Goal: Task Accomplishment & Management: Manage account settings

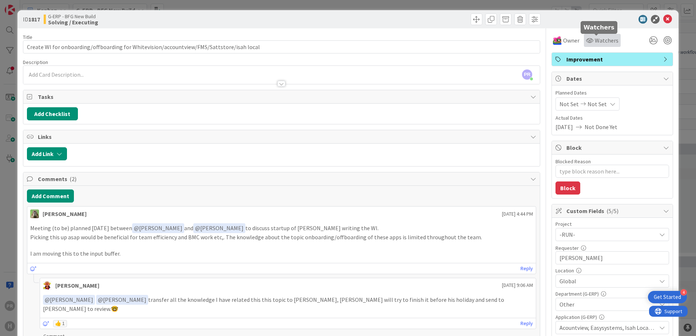
click at [607, 38] on span "Watchers" at bounding box center [607, 40] width 24 height 9
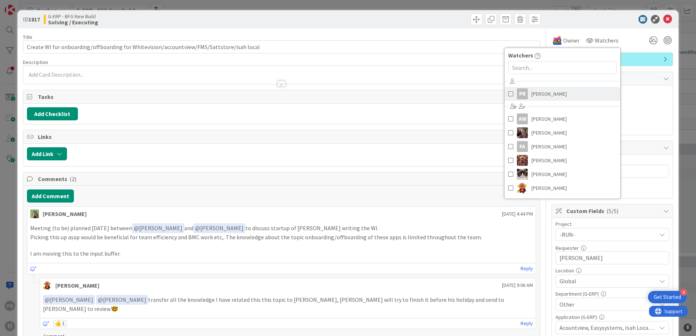
click at [539, 92] on span "[PERSON_NAME]" at bounding box center [549, 93] width 35 height 11
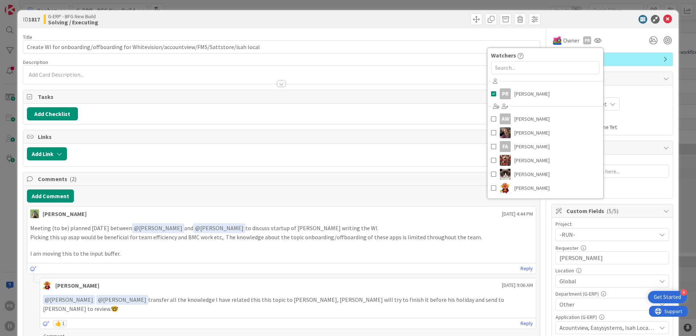
click at [572, 17] on div at bounding box center [608, 19] width 129 height 9
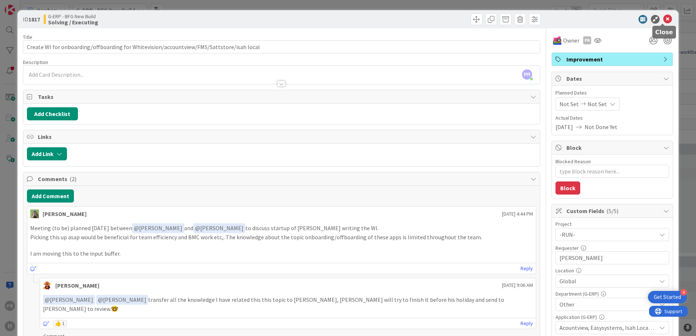
click at [663, 21] on icon at bounding box center [667, 19] width 9 height 9
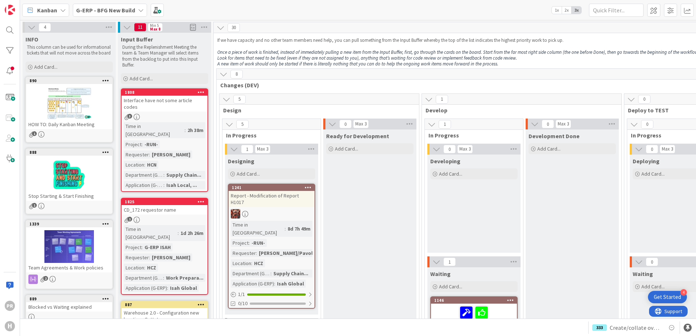
click at [102, 12] on b "G-ERP - BFG New Build" at bounding box center [105, 10] width 59 height 7
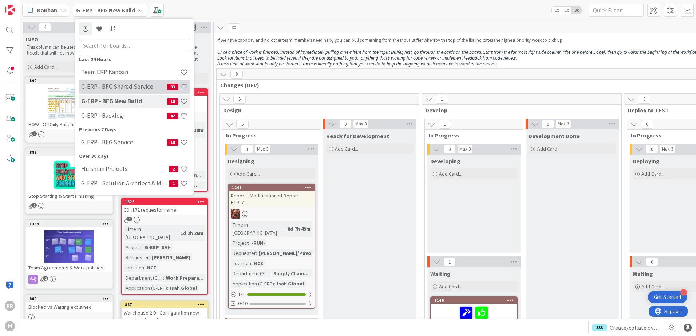
click at [134, 88] on h4 "G-ERP - BFG Shared Service" at bounding box center [124, 86] width 86 height 7
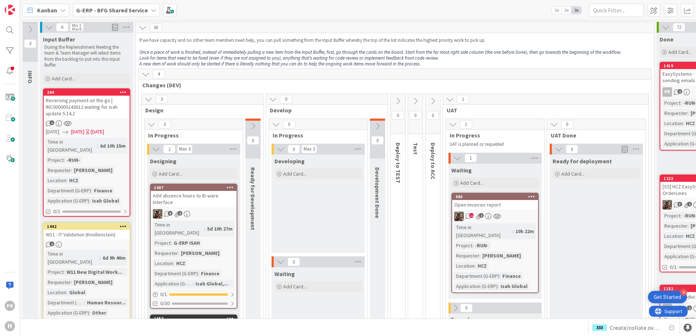
click at [119, 11] on b "G-ERP - BFG Shared Service" at bounding box center [112, 10] width 72 height 7
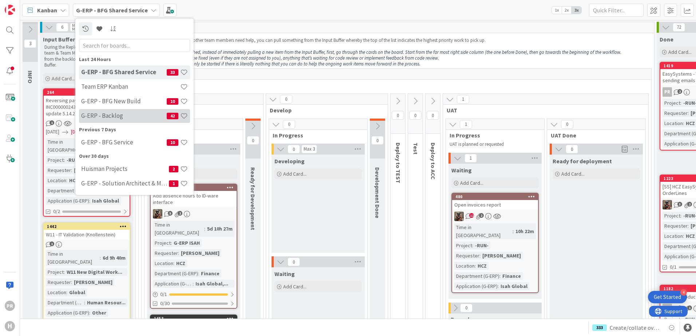
click at [122, 118] on h4 "G-ERP - Backlog" at bounding box center [124, 115] width 86 height 7
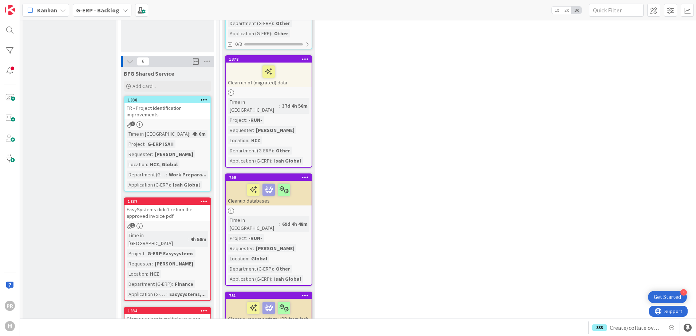
scroll to position [510, 0]
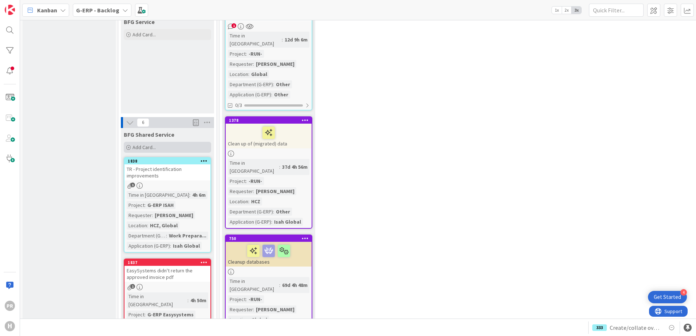
click at [158, 142] on div "Add Card..." at bounding box center [167, 147] width 87 height 11
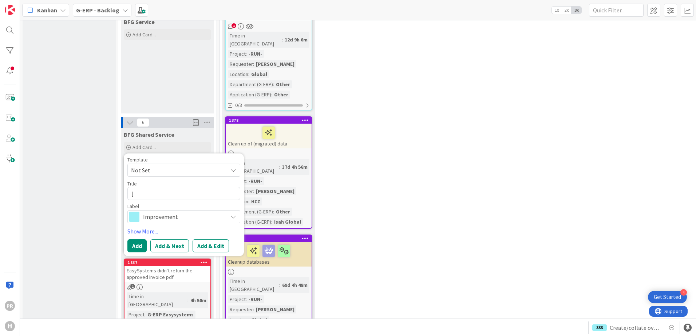
type textarea "x"
type textarea "["
type textarea "x"
type textarea "[S"
type textarea "x"
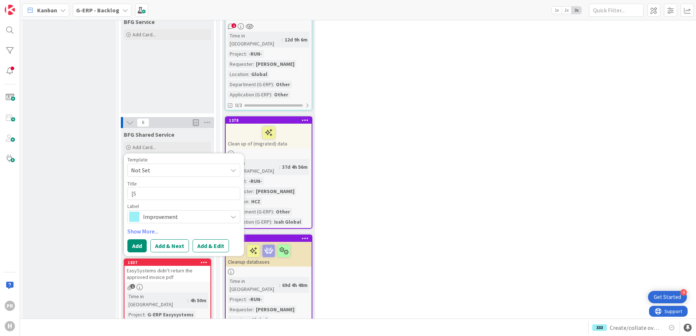
type textarea "[SS"
type textarea "x"
type textarea "[SS]"
type textarea "x"
type textarea "[SS]"
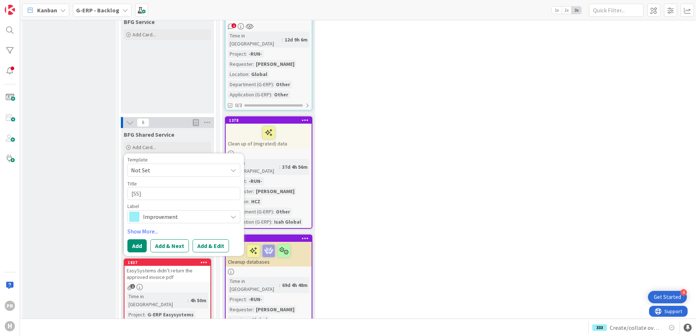
type textarea "x"
type textarea "[SS] I"
type textarea "x"
type textarea "[SS] Is"
type textarea "x"
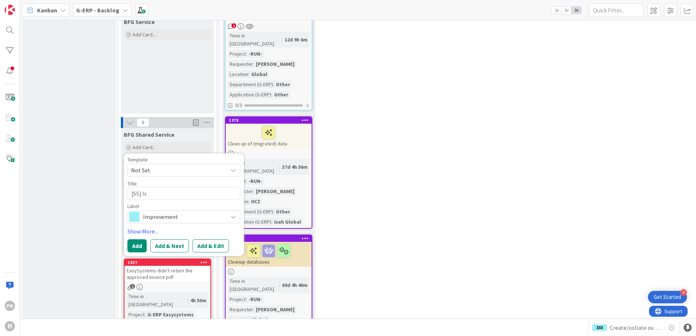
type textarea "[SS] Isa"
type textarea "x"
type textarea "[SS] Isah"
type textarea "x"
type textarea "[SS] Isah"
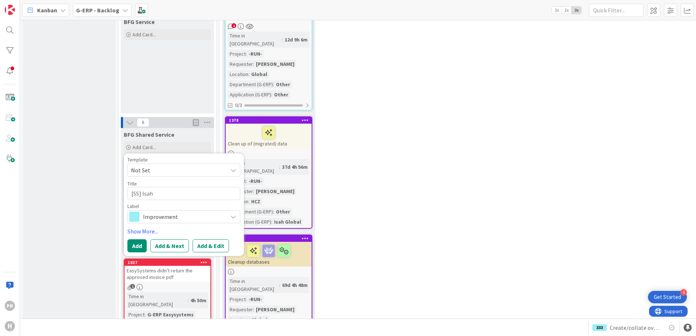
type textarea "x"
type textarea "[SS] [PERSON_NAME]"
type textarea "x"
type textarea "[SS] [PERSON_NAME]"
type textarea "x"
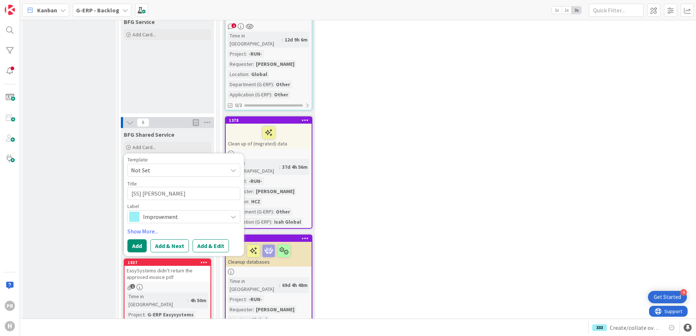
type textarea "[SS] Isah Pro"
type textarea "x"
type textarea "[SS] Isah Prod"
type textarea "x"
type textarea "[SS] Isah ProdD"
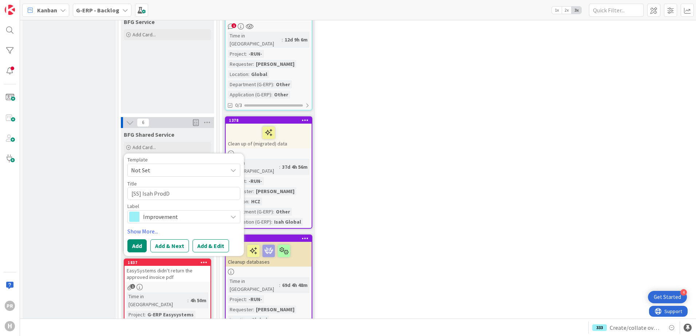
type textarea "x"
type textarea "[SS] Isah ProdDB"
type textarea "x"
type textarea "[SS] Isah ProdDB"
type textarea "x"
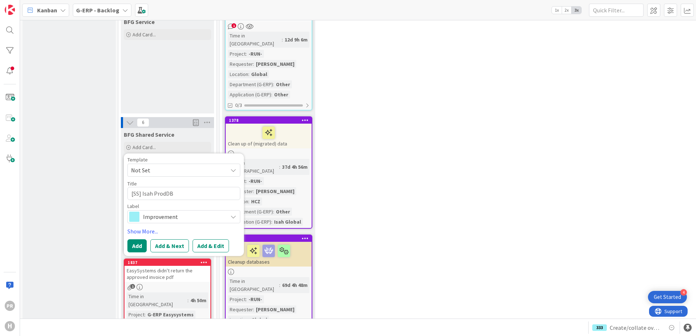
type textarea "[SS] Isah ProdDB -"
type textarea "x"
type textarea "[SS] Isah ProdDB -"
type textarea "x"
type textarea "[SS] Isah ProdDB -"
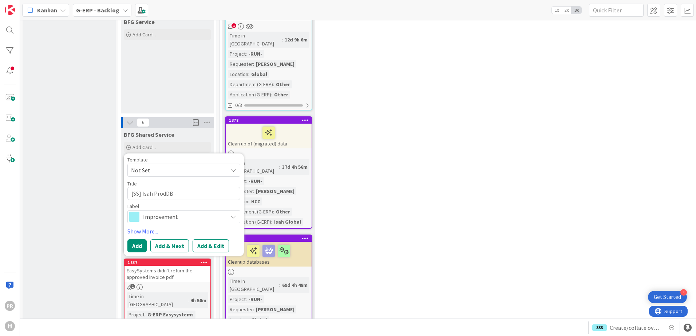
type textarea "x"
type textarea "[SS] Isah ProdDB"
type textarea "x"
type textarea "[SS] Isah ProdDB"
type textarea "x"
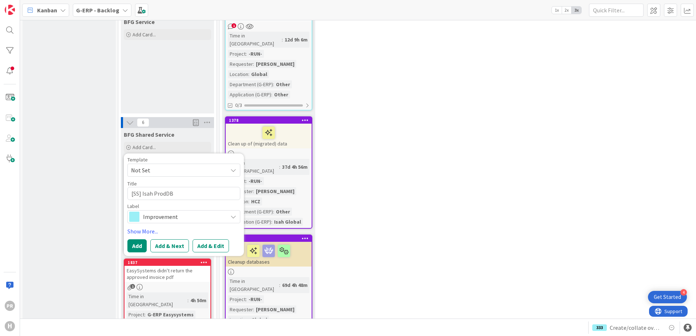
type textarea "[SS] Isah ProdDB/"
type textarea "x"
type textarea "[SS] Isah ProdDB/A"
type textarea "x"
type textarea "[SS] Isah ProdDB/Ac"
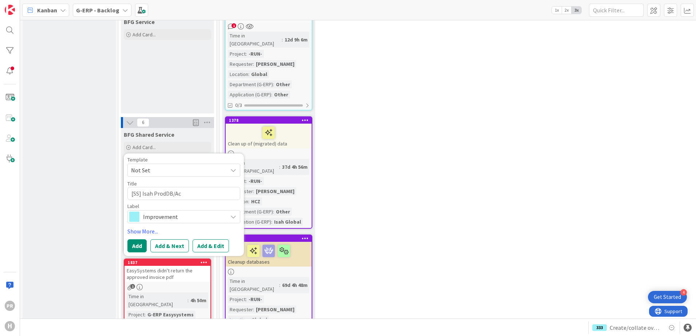
type textarea "x"
type textarea "[SS] Isah ProdDB/Acco"
type textarea "x"
type textarea "[SS] Isah ProdDB/Accou"
type textarea "x"
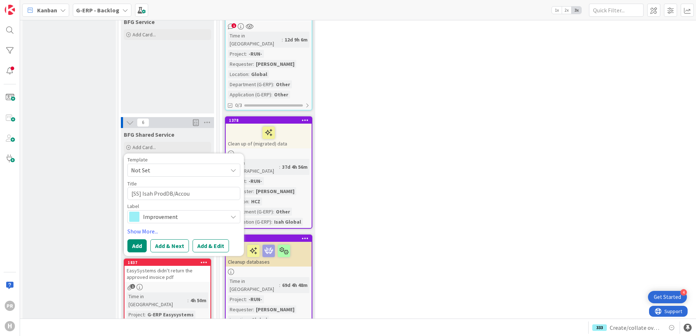
type textarea "[SS] Isah ProdDB/Accoun"
type textarea "x"
type textarea "[SS] Isah ProdDB/Account"
type textarea "x"
type textarea "[SS] Isah ProdDB/AccountV"
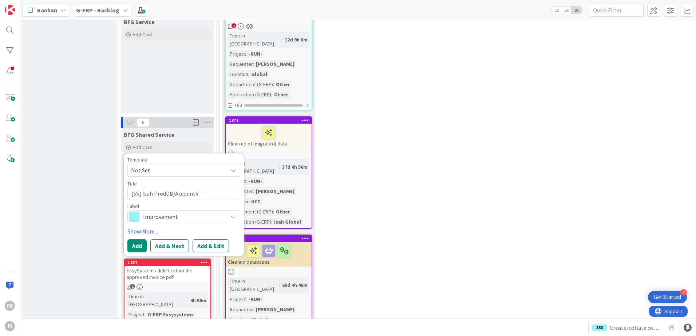
type textarea "x"
type textarea "[SS] Isah ProdDB/AccountVie"
type textarea "x"
type textarea "[SS] Isah ProdDB/AccountView"
type textarea "x"
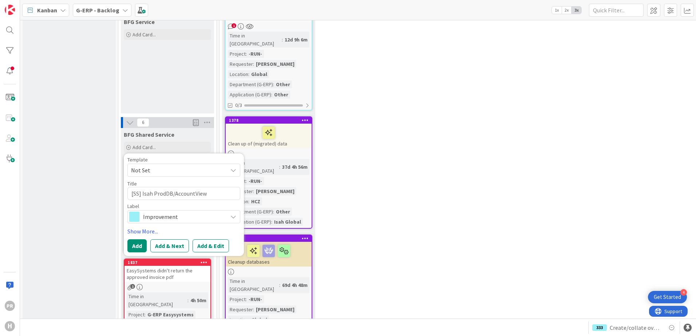
type textarea "[SS] Isah ProdDB/AccountView -"
type textarea "x"
type textarea "[SS] Isah ProdDB/AccountView -"
type textarea "x"
type textarea "[SS] Isah ProdDB/AccountView - C"
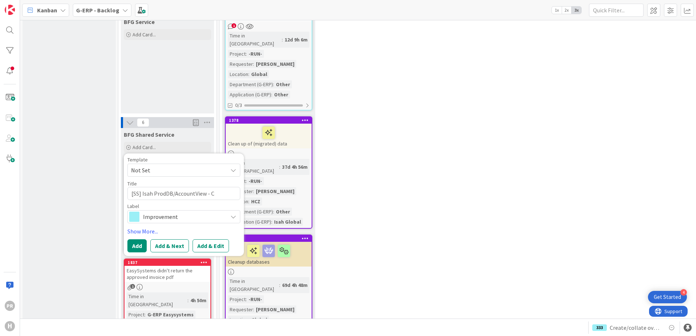
type textarea "x"
type textarea "[SS] Isah ProdDB/AccountView - Cus"
type textarea "x"
type textarea "[SS] Isah ProdDB/AccountView - Custo"
type textarea "x"
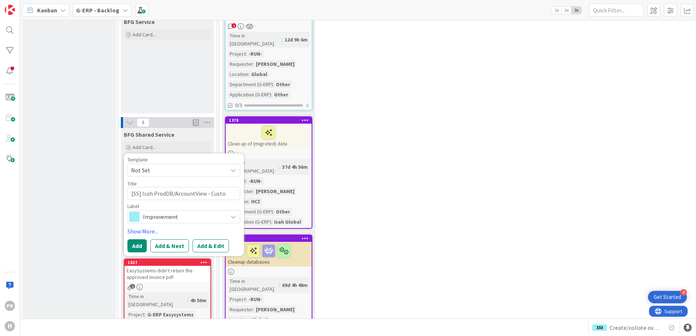
type textarea "[SS] Isah ProdDB/AccountView - Custom"
type textarea "x"
type textarea "[SS] Isah ProdDB/AccountView - Customer"
type textarea "x"
type textarea "[SS] Isah ProdDB/AccountView - Customer"
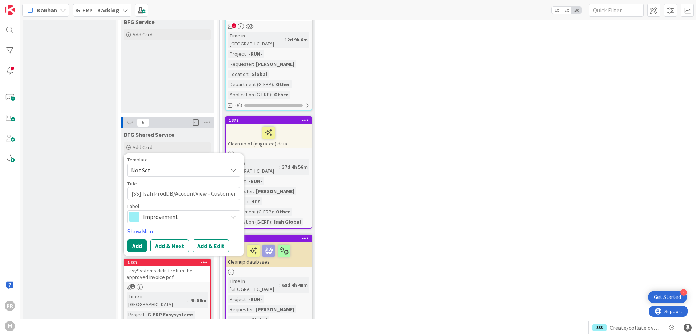
type textarea "x"
type textarea "[SS] Isah ProdDB/AccountView - Customer n"
type textarea "x"
type textarea "[SS] Isah ProdDB/AccountView - Customer no"
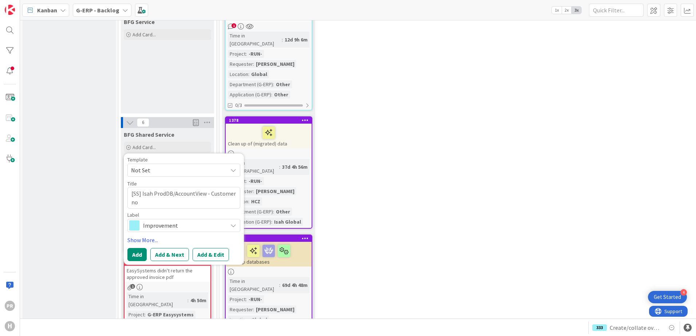
type textarea "x"
type textarea "[SS] Isah ProdDB/AccountView - Customer not"
type textarea "x"
type textarea "[SS] Isah ProdDB/AccountView - Customer not"
type textarea "x"
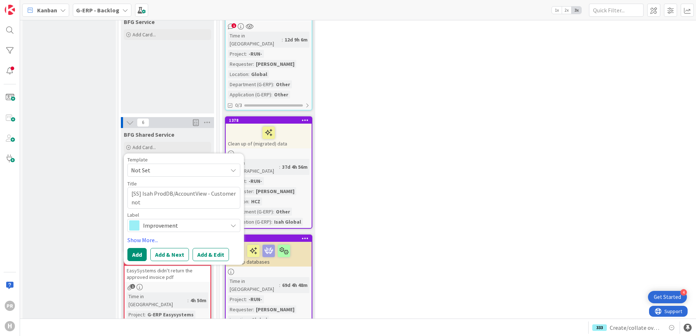
type textarea "[SS] Isah ProdDB/AccountView - Customer not E"
type textarea "x"
type textarea "[SS] Isah ProdDB/AccountView - Customer not Ex"
type textarea "x"
type textarea "[SS] Isah ProdDB/AccountView - Customer not Expo"
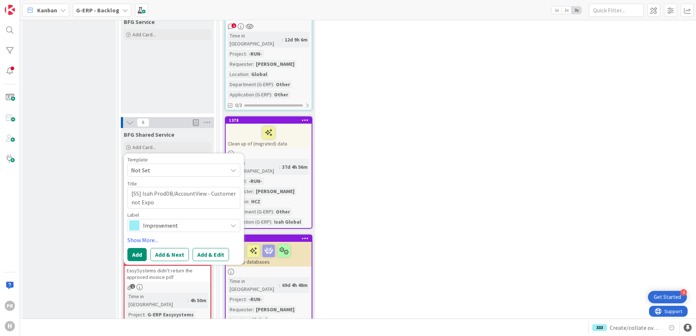
type textarea "x"
type textarea "[SS] Isah ProdDB/AccountView - Customer not Exp"
type textarea "x"
type textarea "[SS] Isah ProdDB/AccountView - Customer not Ex"
type textarea "x"
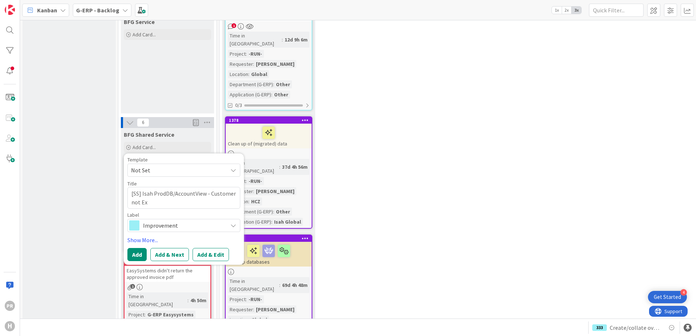
type textarea "[SS] Isah ProdDB/AccountView - Customer not E"
type textarea "x"
type textarea "[SS] Isah ProdDB/AccountView - Customer not"
type textarea "x"
type textarea "[SS] Isah ProdDB/AccountView - Customer not e"
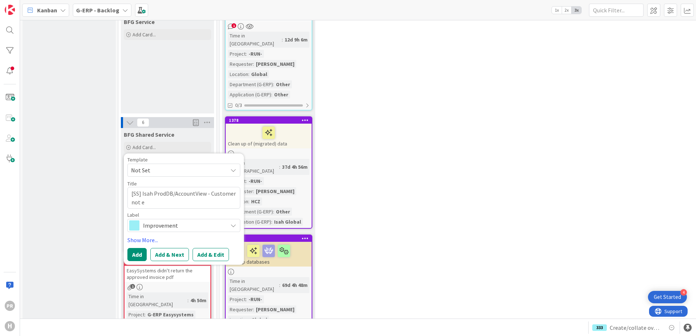
type textarea "x"
type textarea "[SS] Isah ProdDB/AccountView - Customer not ex"
type textarea "x"
type textarea "[SS] Isah ProdDB/AccountView - Customer not exp"
type textarea "x"
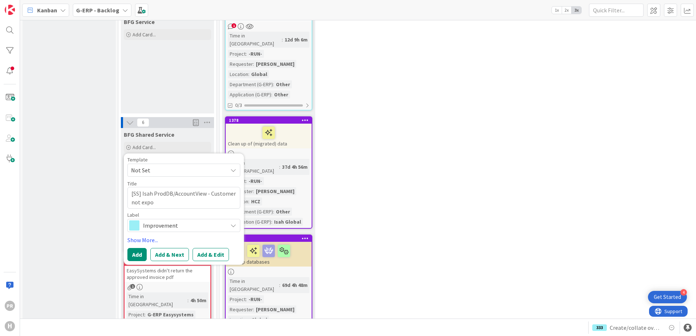
type textarea "[SS] Isah ProdDB/AccountView - Customer not expor"
type textarea "x"
type textarea "[SS] Isah ProdDB/AccountView - Customer not export"
type textarea "x"
type textarea "[SS] Isah ProdDB/AccountView - Customer not exporte"
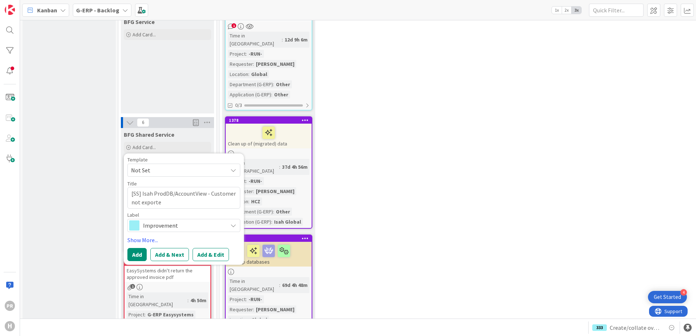
type textarea "x"
type textarea "[SS] Isah ProdDB/AccountView - Customer not exported"
click at [193, 221] on span "Improvement" at bounding box center [183, 226] width 81 height 10
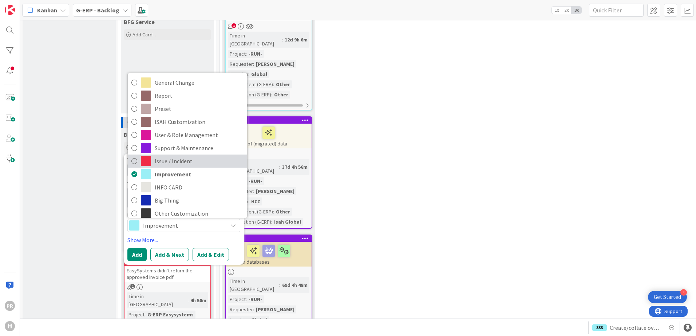
click at [176, 156] on span "Issue / Incident" at bounding box center [199, 161] width 89 height 11
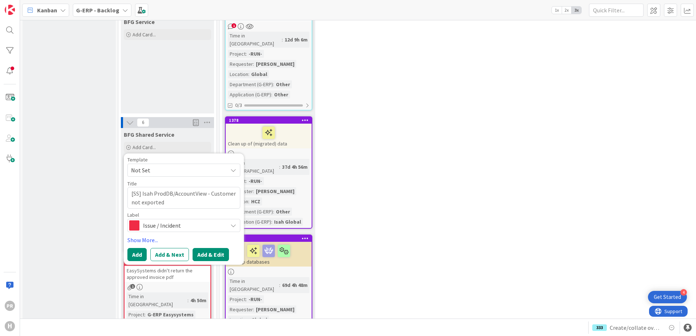
click at [208, 248] on button "Add & Edit" at bounding box center [211, 254] width 36 height 13
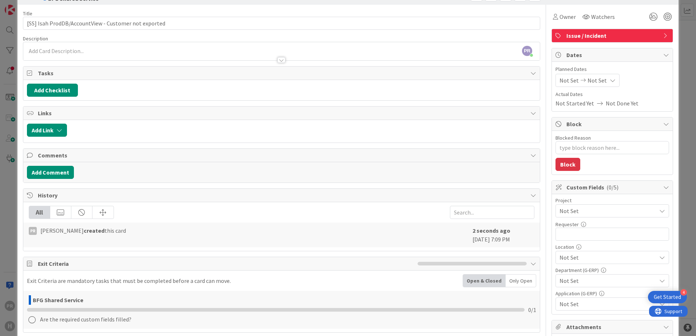
scroll to position [73, 0]
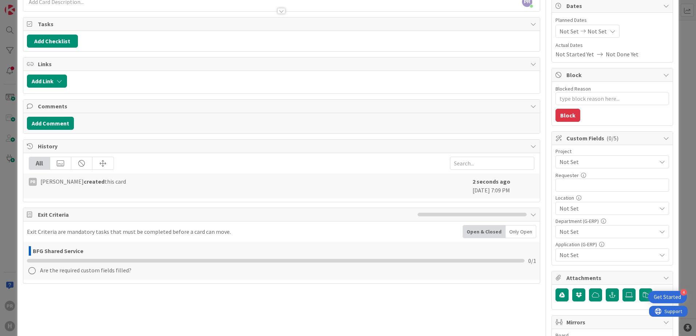
click at [574, 169] on div "Project Not Set Requester 0 / 32 Location Not Set Department (G-ERP) Not Set Ap…" at bounding box center [613, 205] width 114 height 113
click at [573, 162] on span "Not Set" at bounding box center [606, 162] width 93 height 10
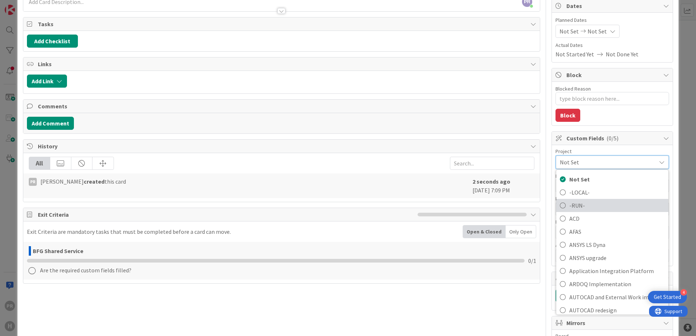
click at [576, 205] on span "-RUN-" at bounding box center [616, 205] width 95 height 11
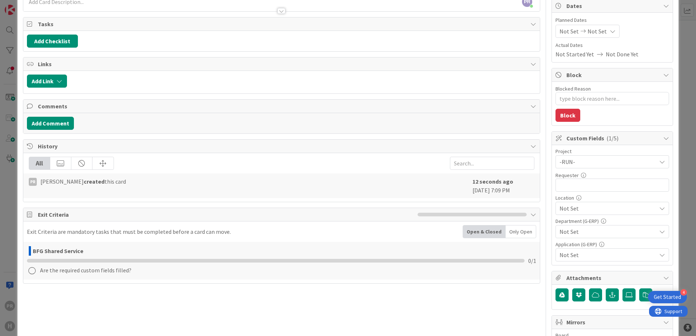
type textarea "x"
click at [582, 188] on input "text" at bounding box center [613, 185] width 114 height 13
type input "[PERSON_NAME]"
type textarea "x"
type input "[PERSON_NAME]"
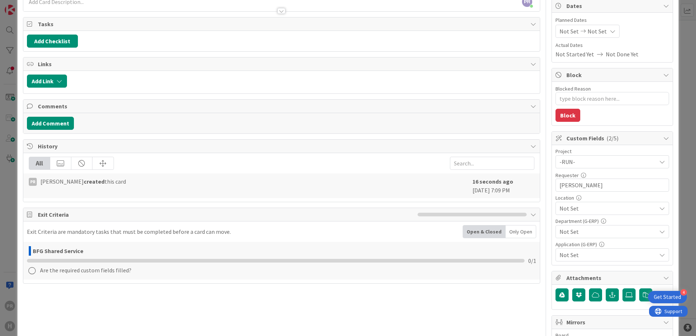
click at [574, 208] on span "Not Set" at bounding box center [608, 208] width 97 height 9
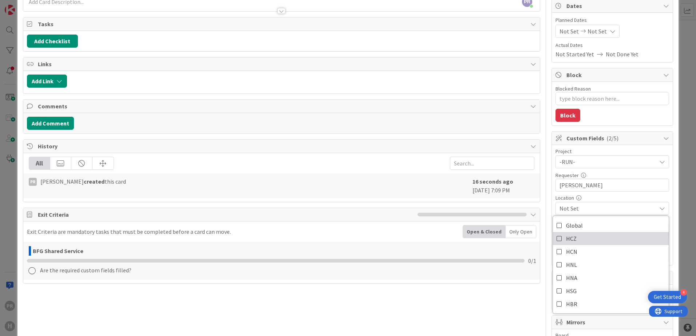
click at [574, 238] on link "HCZ" at bounding box center [611, 238] width 116 height 13
click at [655, 205] on div "HCZ" at bounding box center [613, 208] width 114 height 13
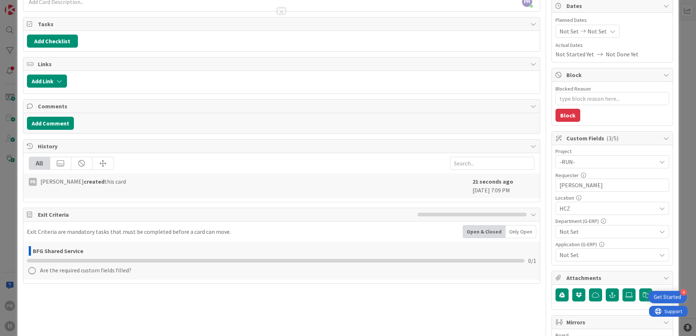
click at [602, 234] on span "Not Set" at bounding box center [608, 232] width 97 height 9
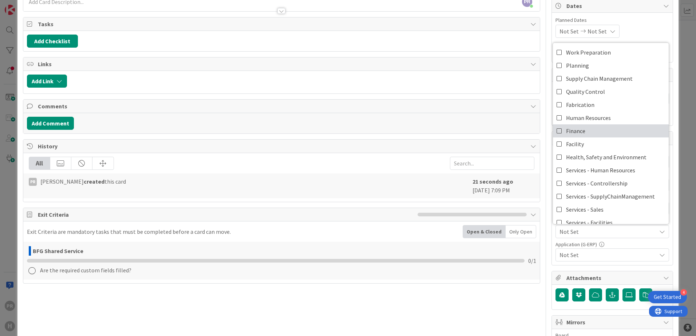
click at [581, 129] on link "Finance" at bounding box center [611, 131] width 116 height 13
click at [669, 154] on div "ID 1840 G-ERP - Backlog BFG Shared Service Title 52 / 128 [SS] Isah ProdDB/Acco…" at bounding box center [347, 236] width 661 height 598
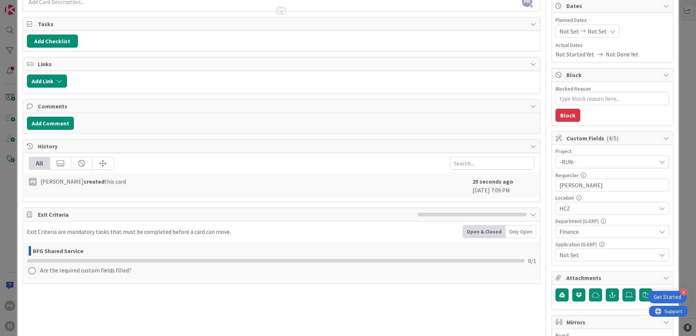
click at [614, 258] on span "Not Set" at bounding box center [608, 255] width 97 height 9
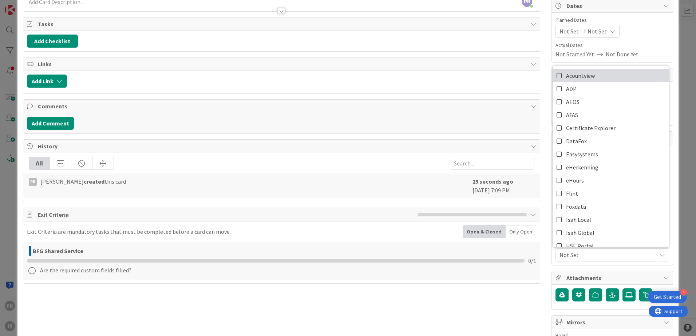
click at [557, 77] on icon at bounding box center [560, 75] width 6 height 11
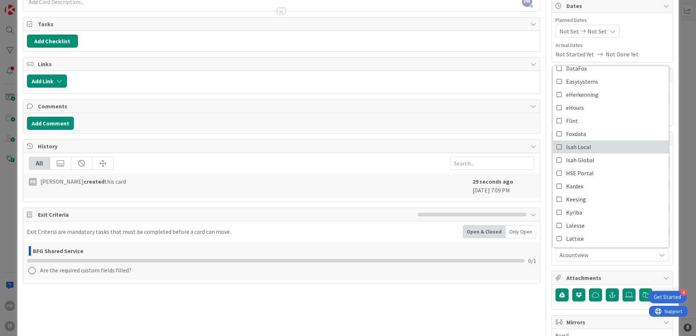
click at [557, 147] on icon at bounding box center [560, 147] width 6 height 11
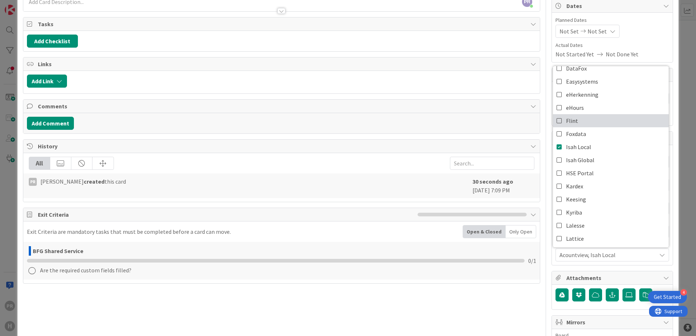
scroll to position [0, 0]
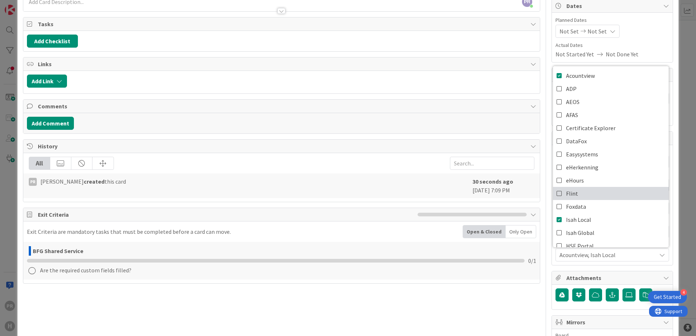
type textarea "x"
click at [666, 265] on div "Project -RUN- Not Set -LOCAL- -RUN- ACD AFAS ANSYS LS Dyna ANSYS upgrade Applic…" at bounding box center [612, 205] width 121 height 120
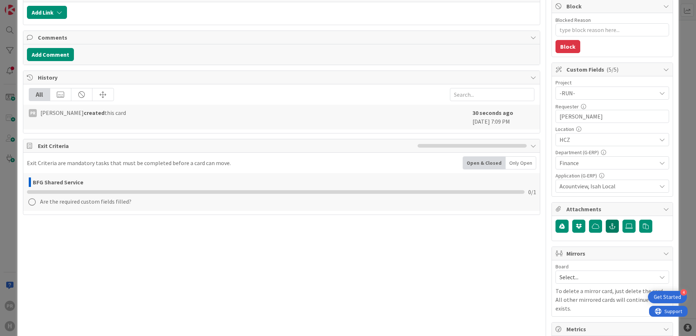
scroll to position [146, 0]
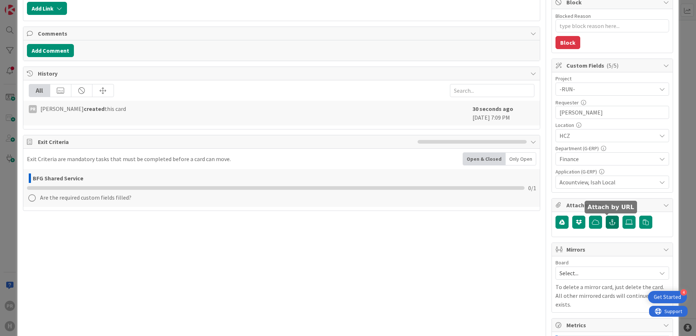
click at [612, 222] on button "button" at bounding box center [612, 222] width 13 height 13
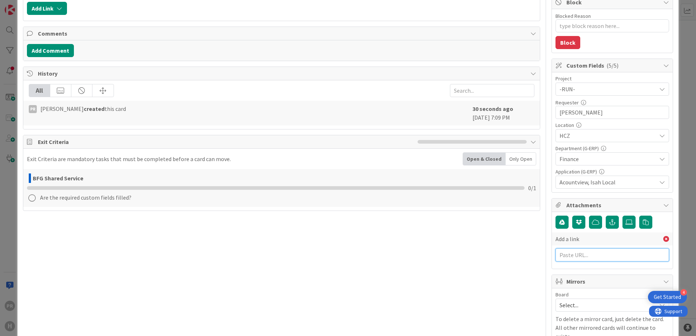
click at [583, 261] on input "text" at bounding box center [613, 255] width 114 height 13
paste input "[URL][PERSON_NAME][DOMAIN_NAME]"
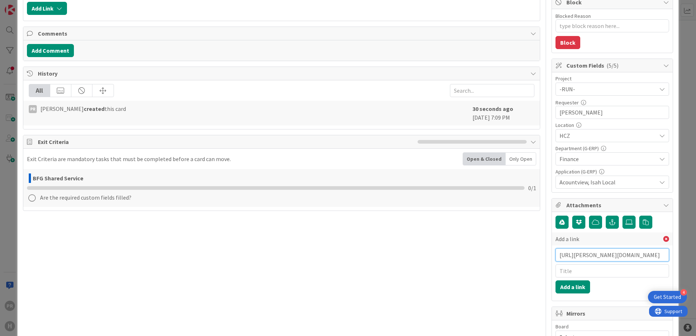
scroll to position [0, 137]
type input "[URL][PERSON_NAME][DOMAIN_NAME]"
click at [581, 269] on input "text" at bounding box center [613, 271] width 114 height 13
type input "BMC ticket"
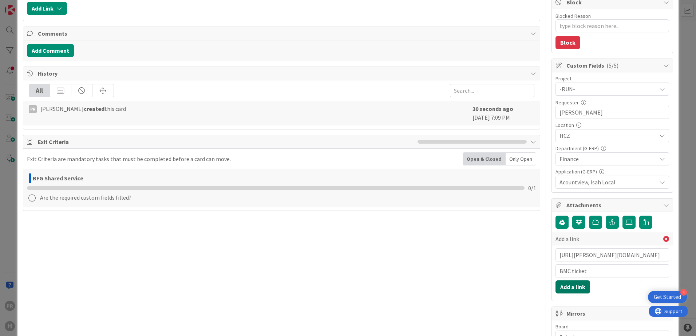
click at [573, 284] on button "Add a link" at bounding box center [573, 287] width 35 height 13
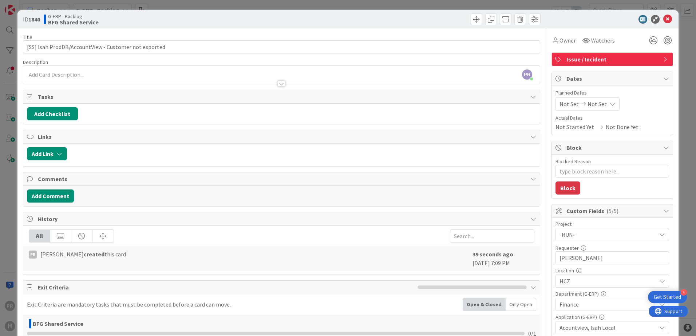
click at [136, 70] on div "PR [PERSON_NAME] just joined" at bounding box center [281, 75] width 517 height 18
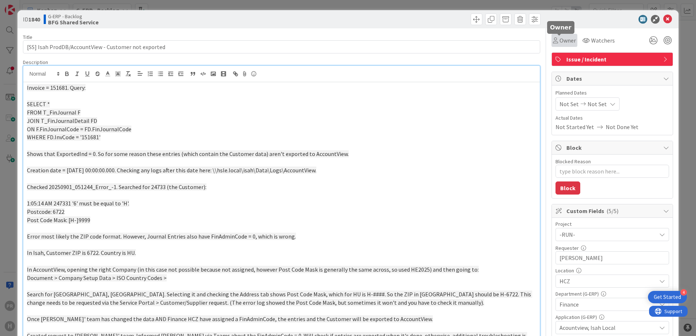
click at [553, 41] on icon at bounding box center [555, 41] width 5 height 6
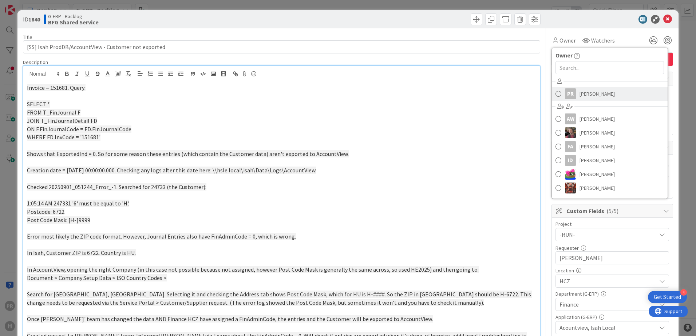
click at [568, 99] on link "PR [PERSON_NAME]" at bounding box center [610, 94] width 116 height 14
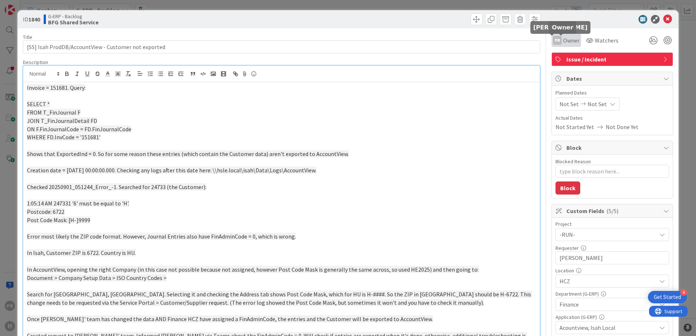
click at [554, 38] on div "PR" at bounding box center [557, 40] width 9 height 9
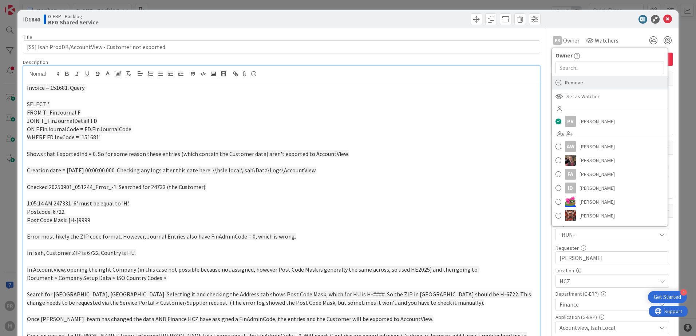
click at [571, 83] on span "Remove" at bounding box center [574, 82] width 18 height 11
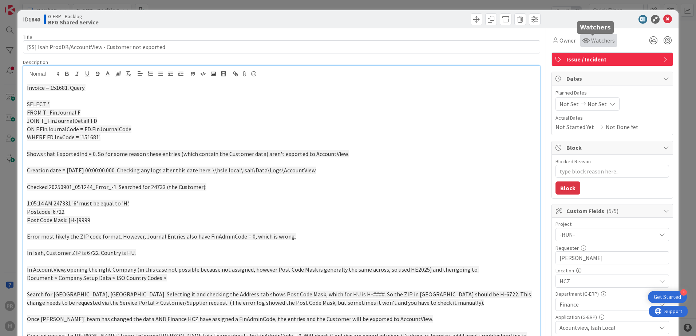
click at [591, 40] on span "Watchers" at bounding box center [603, 40] width 24 height 9
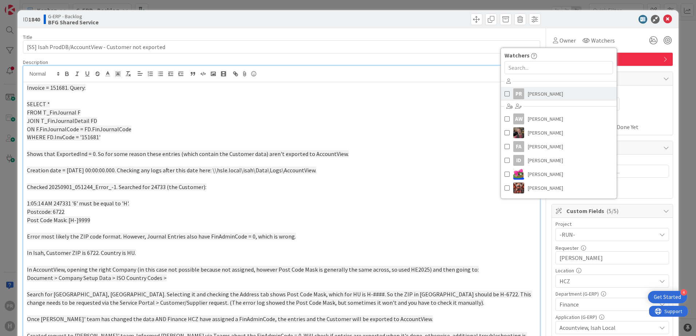
click at [549, 91] on span "[PERSON_NAME]" at bounding box center [545, 93] width 35 height 11
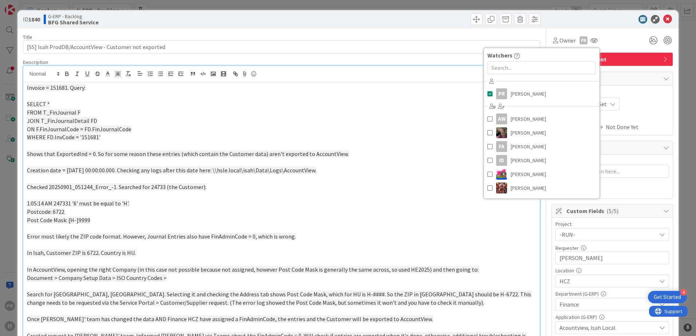
click at [590, 24] on div "ID 1840 G-ERP - Backlog BFG Shared Service" at bounding box center [347, 19] width 661 height 18
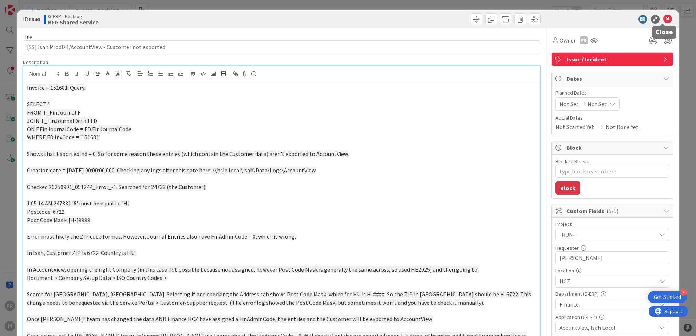
click at [663, 18] on icon at bounding box center [667, 19] width 9 height 9
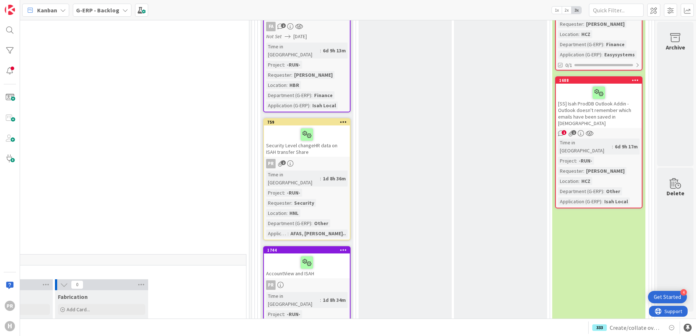
scroll to position [1930, 557]
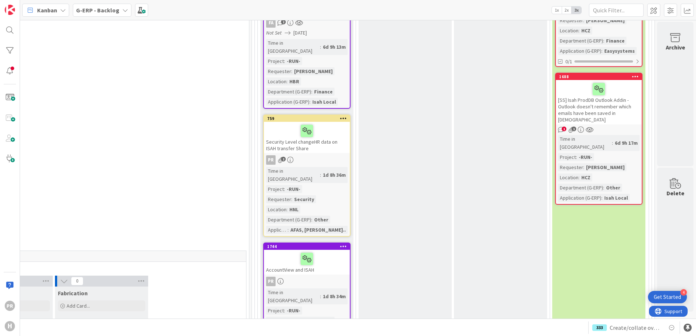
click at [94, 13] on span "G-ERP - Backlog" at bounding box center [97, 10] width 43 height 9
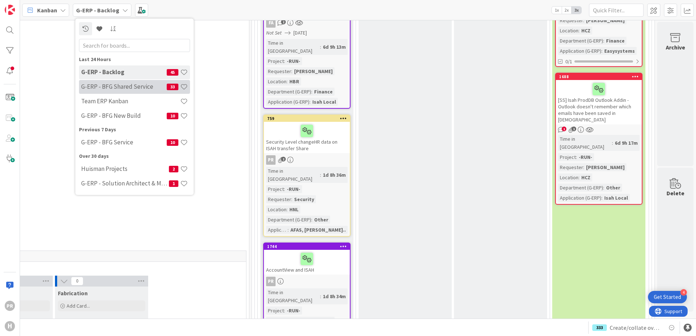
click at [126, 85] on h4 "G-ERP - BFG Shared Service" at bounding box center [124, 86] width 86 height 7
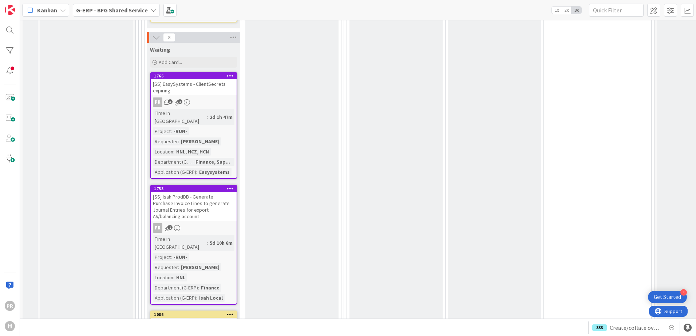
scroll to position [1495, 0]
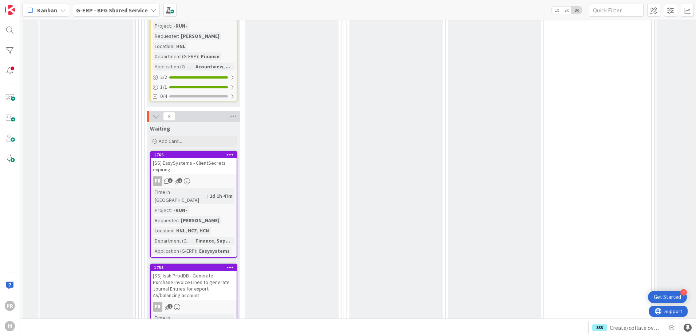
click at [210, 158] on div "[SS] EasySystems - ClientSecrets expiring" at bounding box center [194, 166] width 86 height 16
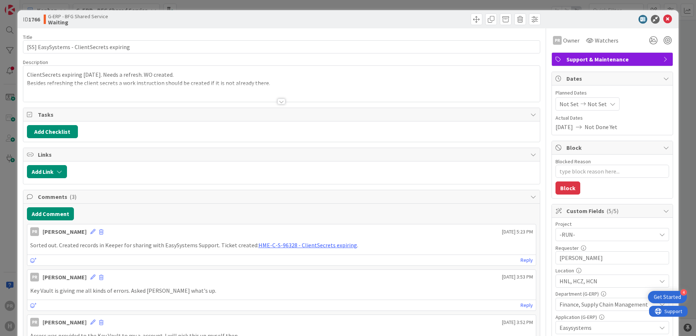
click at [469, 27] on div "ID 1766 G-ERP - BFG Shared Service Waiting" at bounding box center [347, 19] width 661 height 18
click at [471, 21] on span at bounding box center [477, 19] width 12 height 12
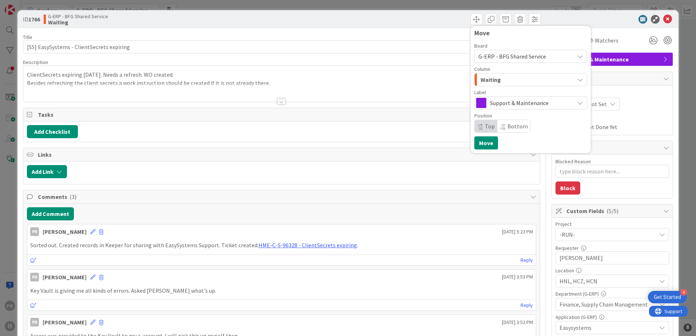
click at [503, 78] on div "Waiting" at bounding box center [527, 80] width 96 height 12
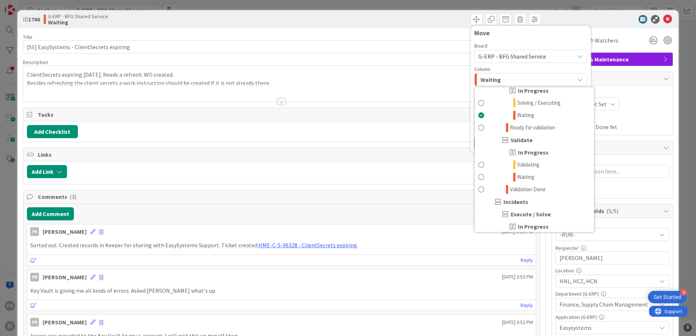
scroll to position [473, 0]
click at [535, 189] on span "Validation Done" at bounding box center [528, 192] width 36 height 9
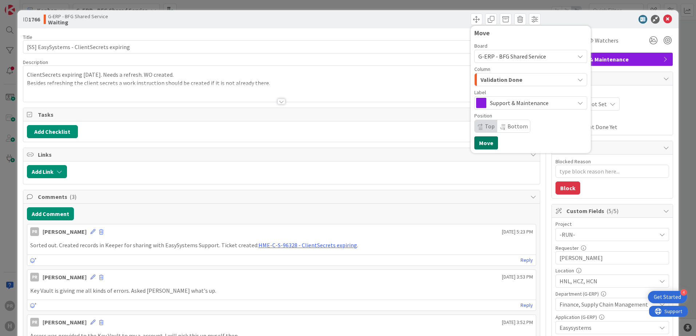
click at [482, 144] on button "Move" at bounding box center [486, 143] width 24 height 13
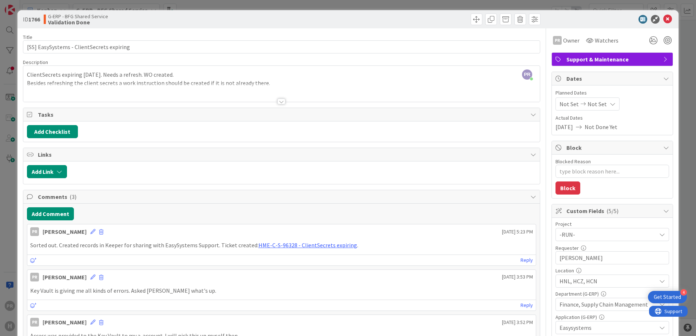
type textarea "x"
click at [312, 247] on link "HME-C-S-96328 - ClientSecrets expiring" at bounding box center [308, 245] width 99 height 7
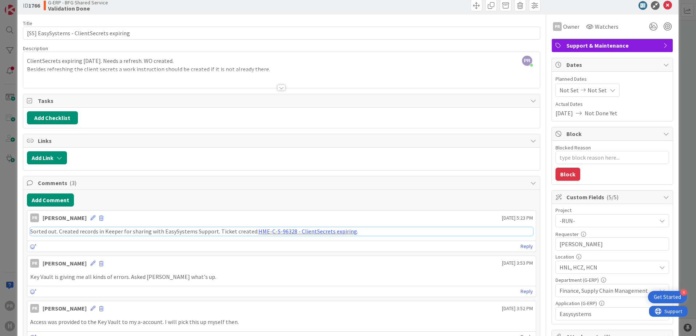
scroll to position [36, 0]
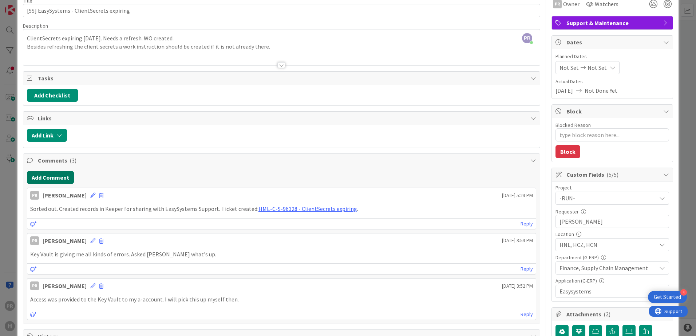
click at [69, 177] on button "Add Comment" at bounding box center [50, 177] width 47 height 13
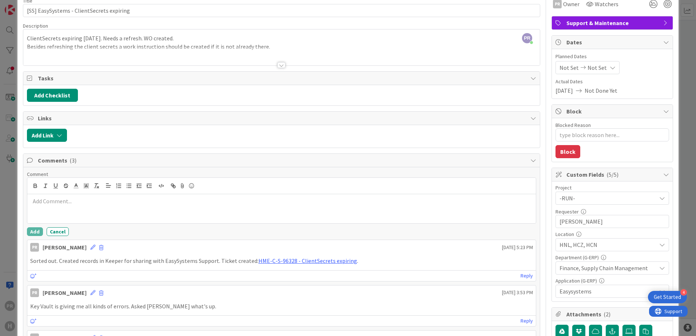
click at [86, 202] on p at bounding box center [281, 201] width 503 height 8
click at [35, 232] on button "Add" at bounding box center [35, 232] width 16 height 9
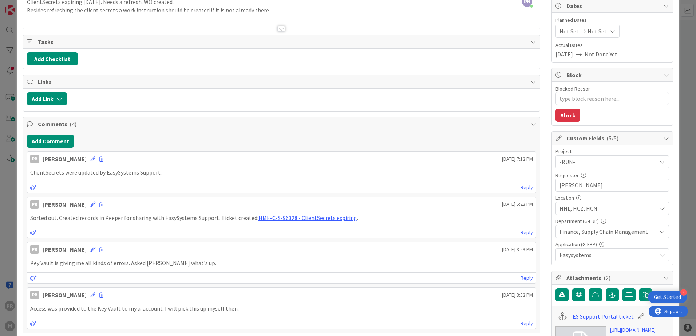
scroll to position [0, 0]
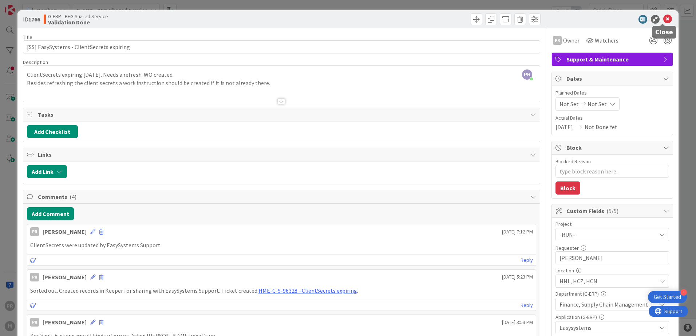
click at [663, 17] on icon at bounding box center [667, 19] width 9 height 9
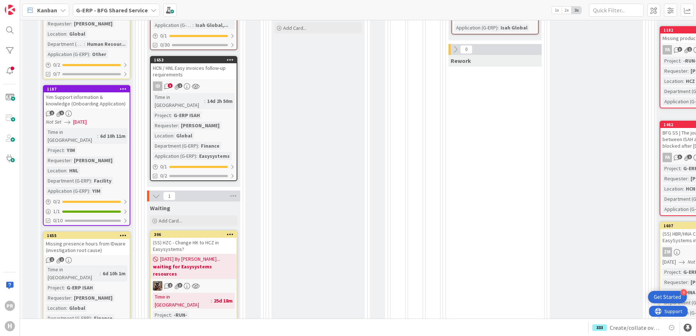
scroll to position [257, 0]
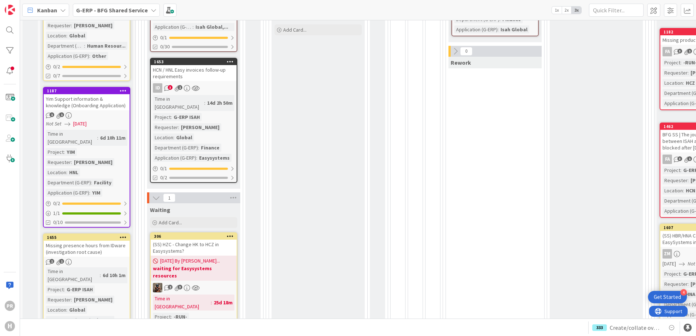
click at [48, 10] on span "Kanban" at bounding box center [47, 10] width 20 height 9
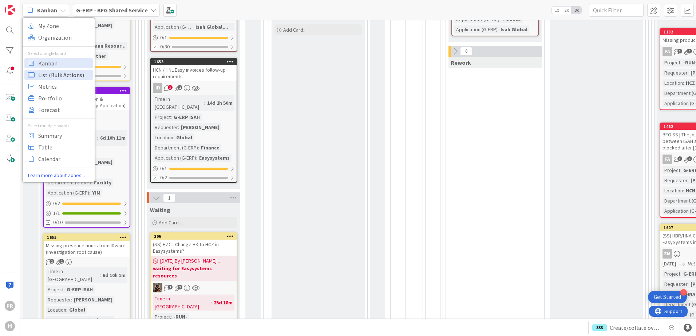
click at [61, 71] on span "List (Bulk Actions)" at bounding box center [64, 75] width 52 height 11
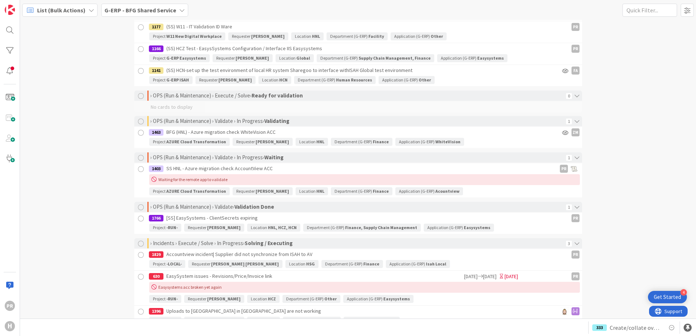
scroll to position [1092, 0]
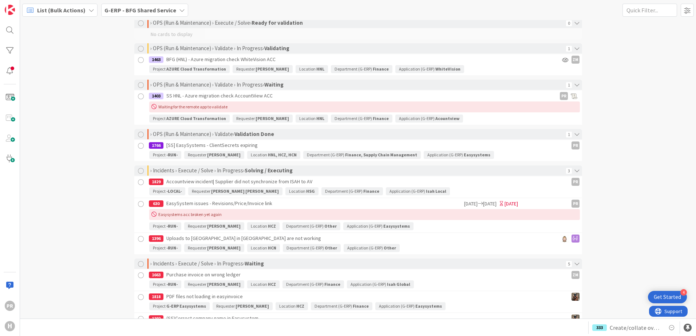
click at [225, 187] on div "1829 Accountview incident| Supplier did not synchronize from ISAH to AV" at bounding box center [333, 182] width 369 height 11
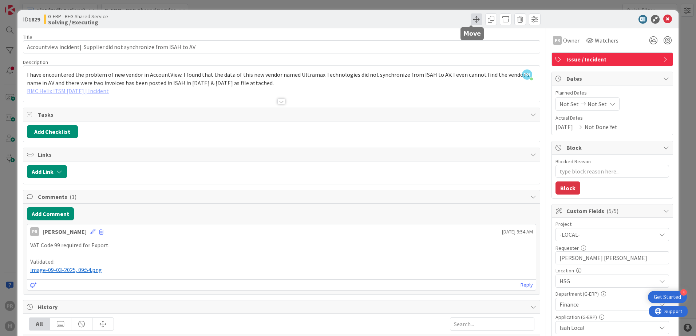
click at [475, 17] on span at bounding box center [477, 19] width 12 height 12
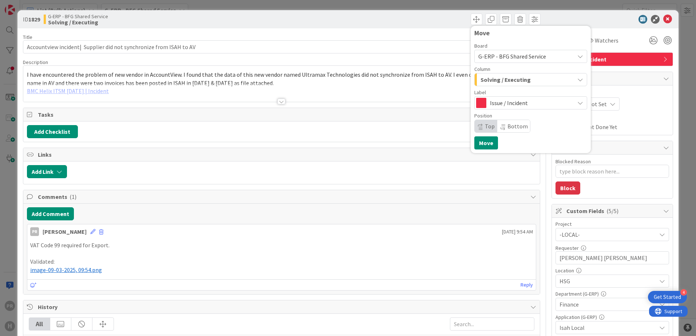
drag, startPoint x: 502, startPoint y: 82, endPoint x: 505, endPoint y: 86, distance: 5.5
click at [502, 82] on span "Solving / Executing" at bounding box center [506, 79] width 50 height 9
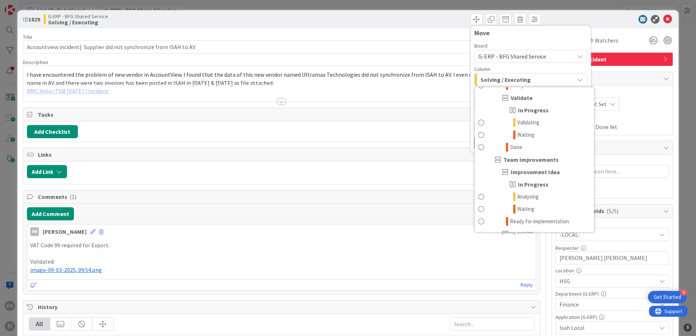
scroll to position [655, 0]
click at [536, 147] on link "Done" at bounding box center [534, 147] width 119 height 12
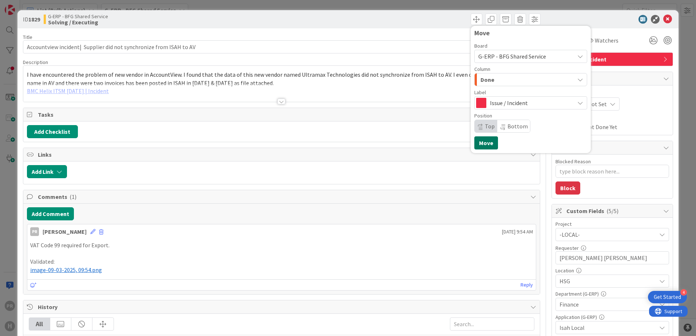
click at [488, 142] on button "Move" at bounding box center [486, 143] width 24 height 13
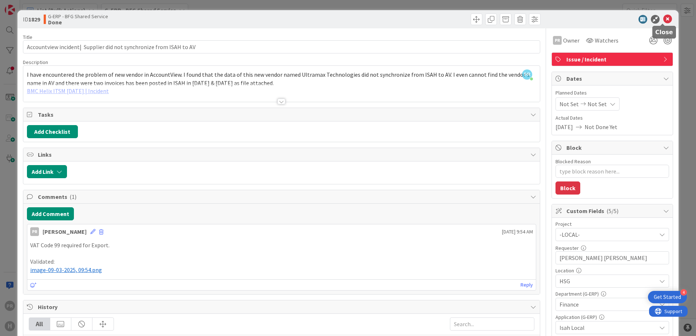
click at [663, 18] on icon at bounding box center [667, 19] width 9 height 9
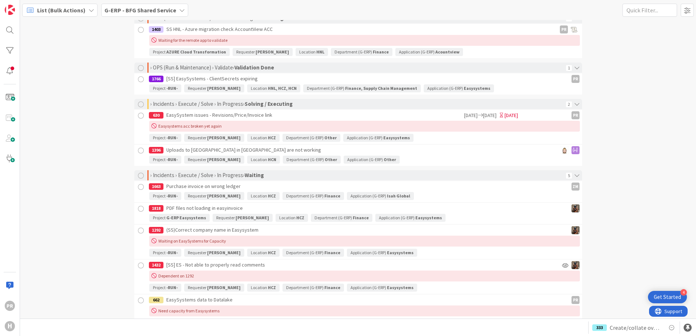
scroll to position [1020, 0]
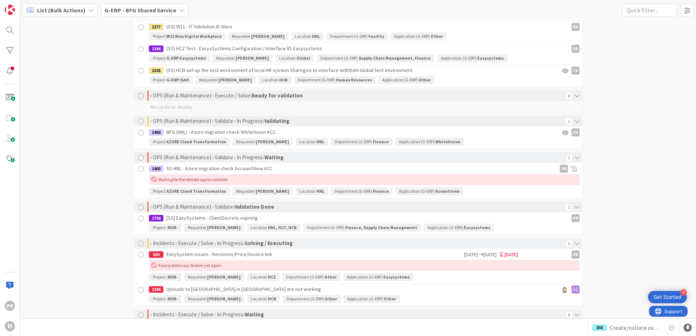
click at [39, 8] on span "List (Bulk Actions)" at bounding box center [61, 10] width 48 height 9
click at [56, 62] on span "Kanban" at bounding box center [64, 63] width 52 height 11
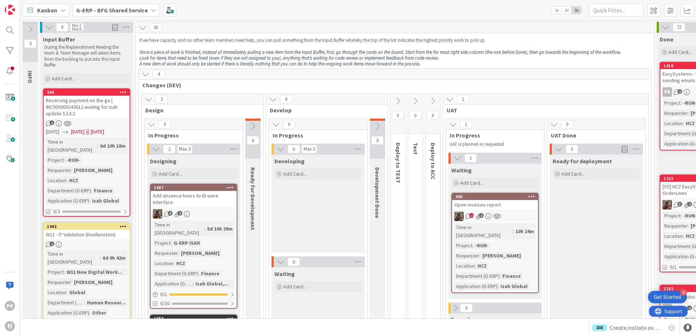
click at [99, 11] on b "G-ERP - BFG Shared Service" at bounding box center [112, 10] width 72 height 7
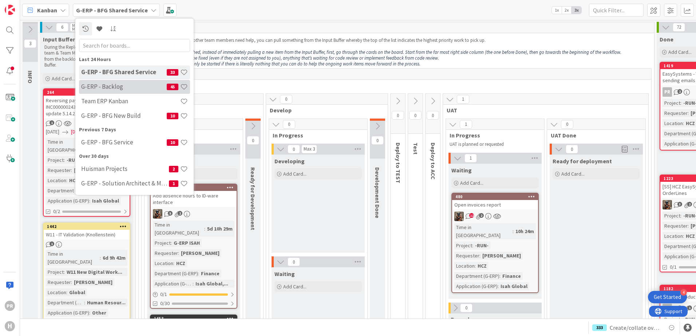
click at [117, 90] on h4 "G-ERP - Backlog" at bounding box center [124, 86] width 86 height 7
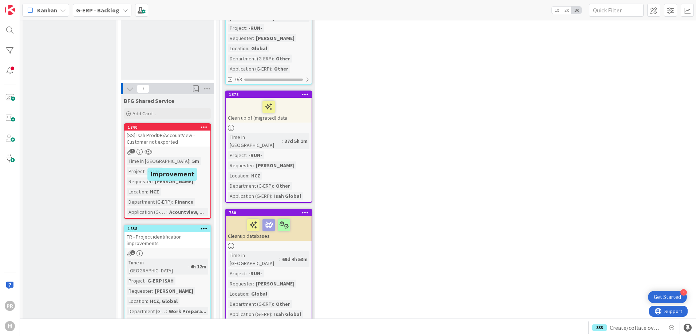
scroll to position [546, 0]
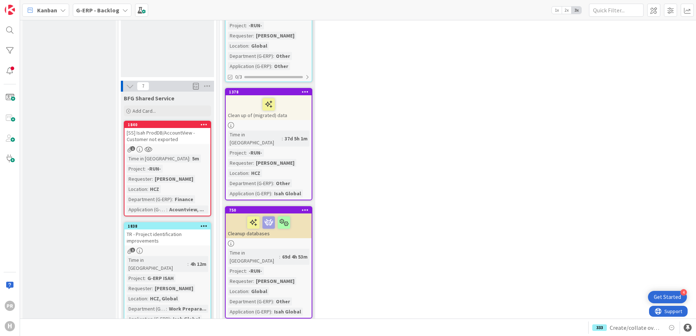
click at [194, 128] on div "[SS] Isah ProdDB/AccountView - Customer not exported" at bounding box center [168, 136] width 86 height 16
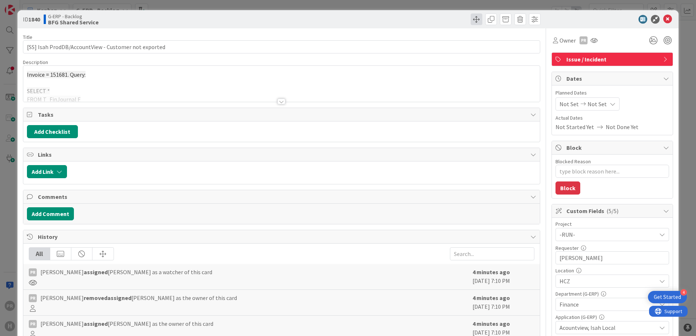
click at [471, 20] on span at bounding box center [477, 19] width 12 height 12
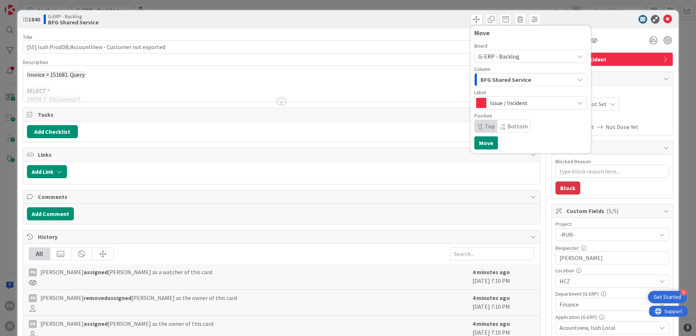
click at [499, 82] on span "BFG Shared Service" at bounding box center [506, 79] width 51 height 9
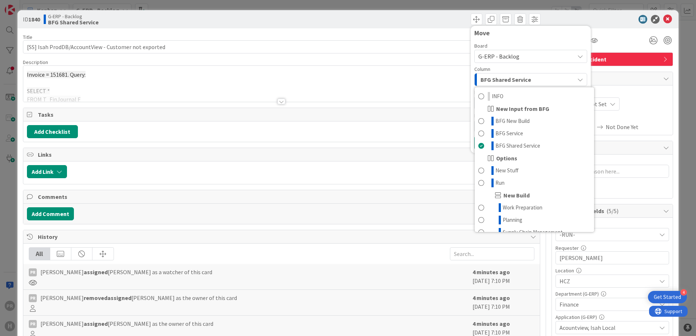
click at [499, 82] on span "BFG Shared Service" at bounding box center [506, 79] width 51 height 9
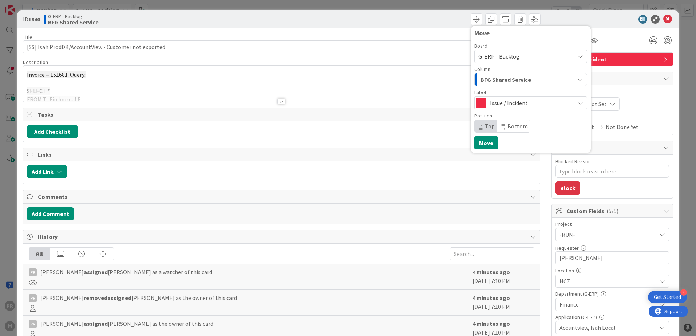
click at [505, 103] on span "Issue / Incident" at bounding box center [530, 103] width 81 height 10
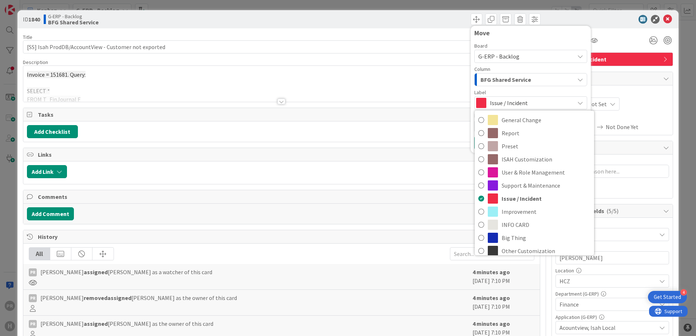
click at [505, 103] on span "Issue / Incident" at bounding box center [530, 103] width 81 height 10
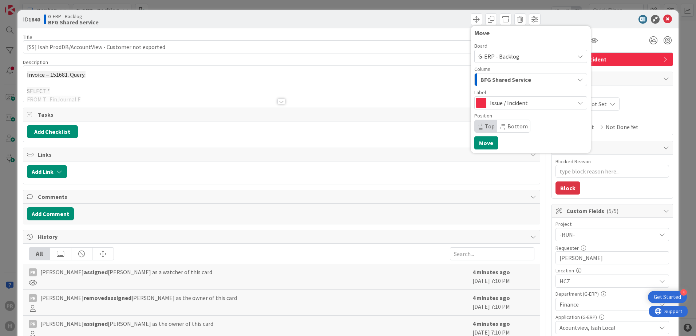
click at [502, 58] on span "G-ERP - Backlog" at bounding box center [498, 56] width 41 height 7
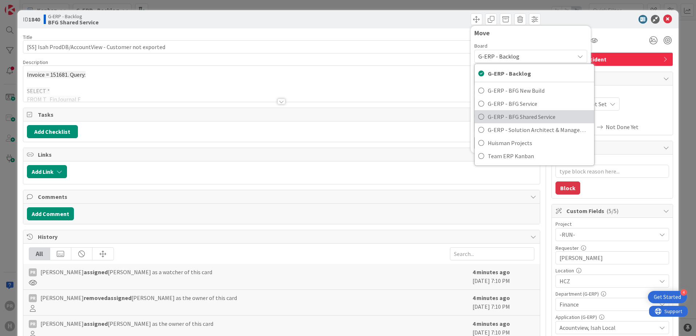
click at [523, 114] on span "G-ERP - BFG Shared Service" at bounding box center [539, 116] width 103 height 11
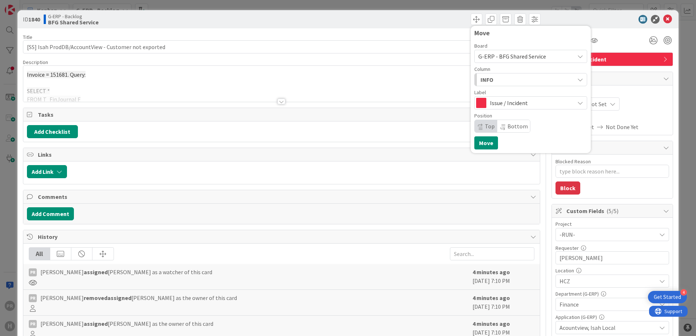
click at [508, 82] on div "INFO" at bounding box center [527, 80] width 96 height 12
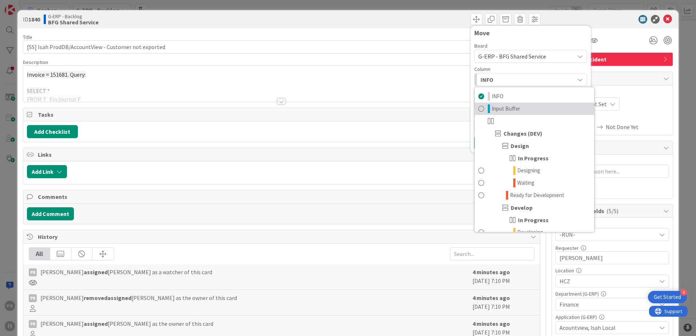
click at [512, 109] on span "Input Buffer" at bounding box center [506, 109] width 28 height 9
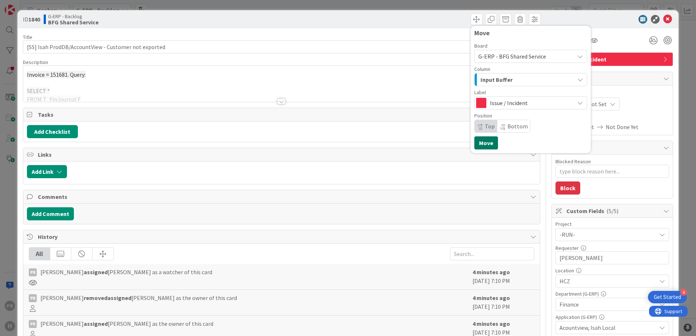
click at [488, 141] on button "Move" at bounding box center [486, 143] width 24 height 13
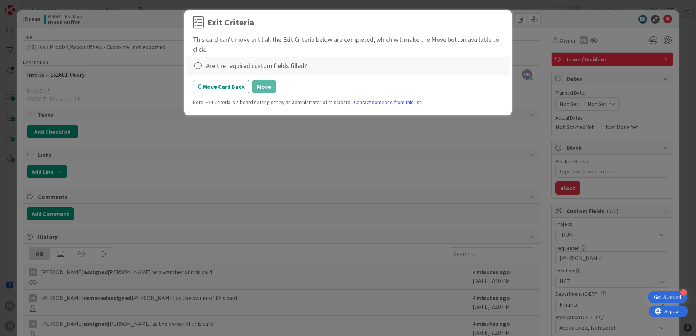
click at [222, 67] on div "Are the required custom fields filled?" at bounding box center [256, 66] width 101 height 10
click at [199, 66] on icon at bounding box center [198, 66] width 10 height 10
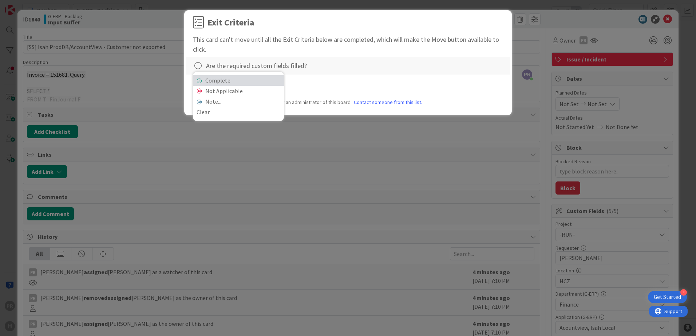
click at [238, 82] on link "Complete" at bounding box center [238, 80] width 91 height 11
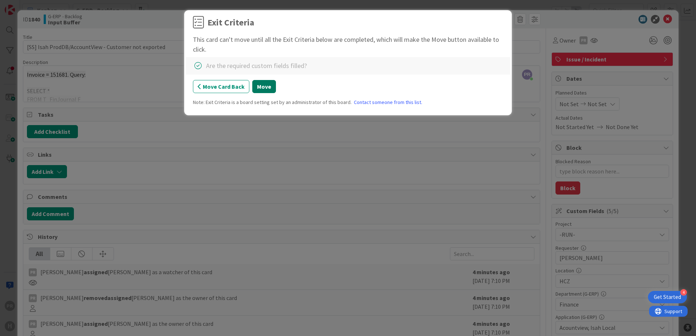
click at [266, 90] on button "Move" at bounding box center [264, 86] width 24 height 13
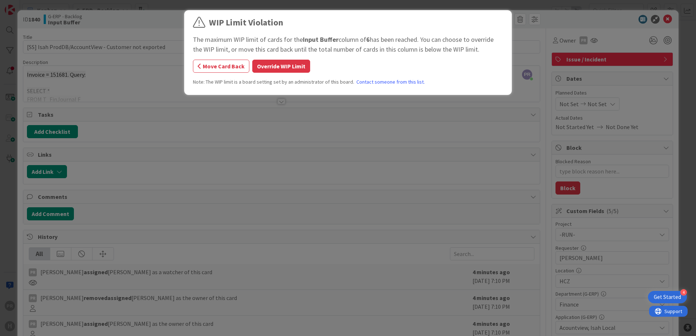
click at [284, 73] on div "WIP Limit Violation The maximum WIP limit of cards for the Input Buffer column …" at bounding box center [348, 53] width 310 height 75
click at [281, 68] on button "Override WIP Limit" at bounding box center [281, 66] width 58 height 13
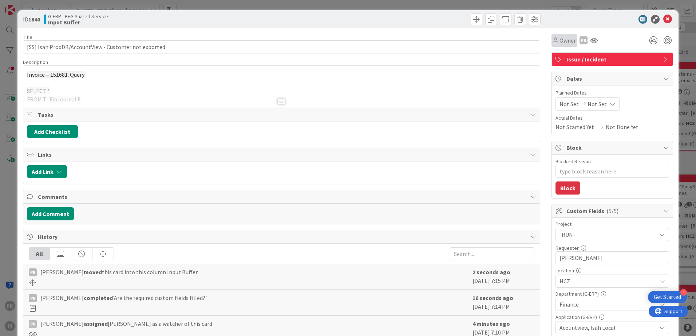
click at [565, 46] on div "Owner" at bounding box center [565, 40] width 26 height 13
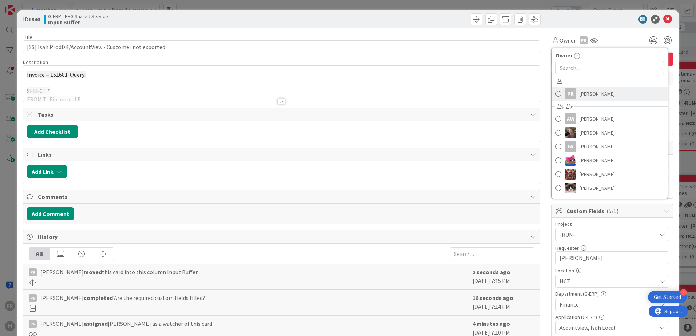
click at [567, 93] on div "PR" at bounding box center [570, 93] width 11 height 11
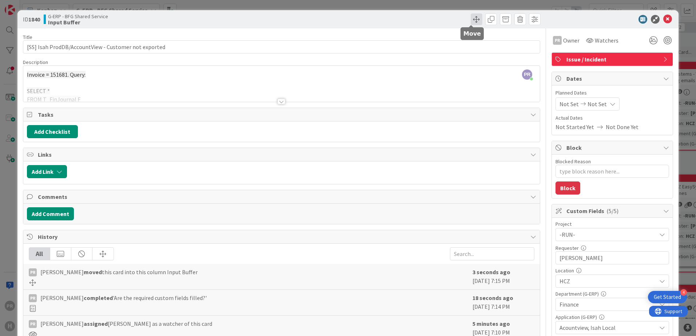
click at [471, 20] on span at bounding box center [477, 19] width 12 height 12
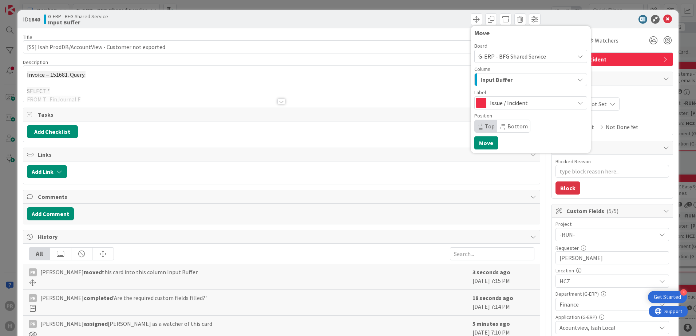
click at [496, 102] on span "Issue / Incident" at bounding box center [530, 103] width 81 height 10
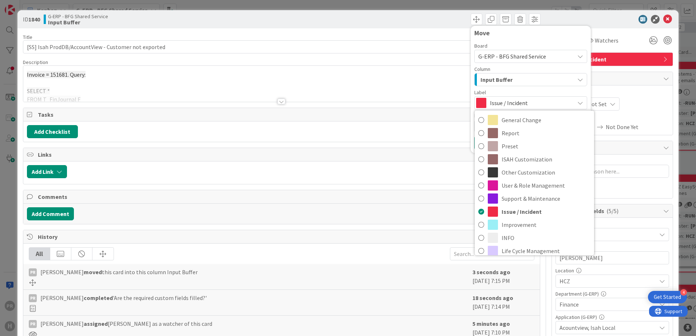
click at [500, 81] on span "Input Buffer" at bounding box center [497, 79] width 32 height 9
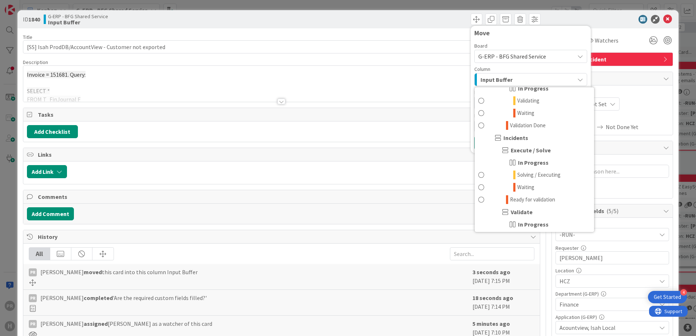
scroll to position [583, 0]
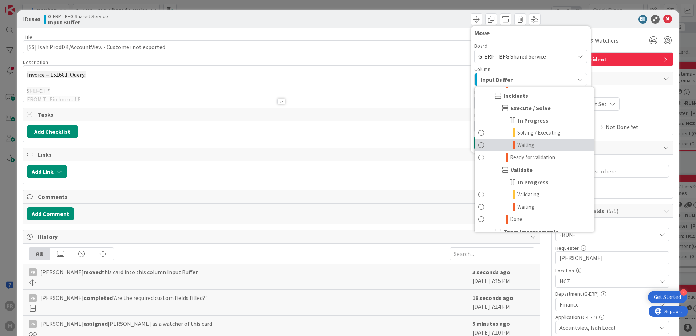
click at [535, 146] on link "Waiting" at bounding box center [534, 145] width 119 height 12
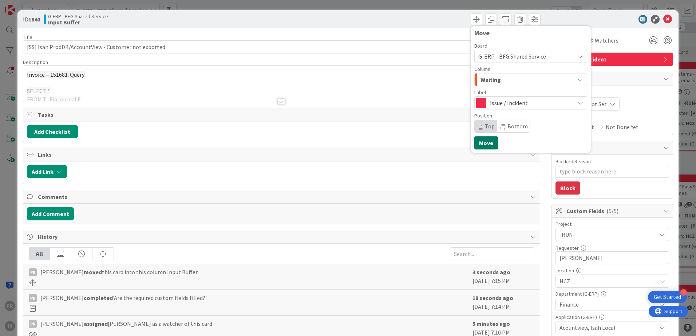
click at [489, 141] on button "Move" at bounding box center [486, 143] width 24 height 13
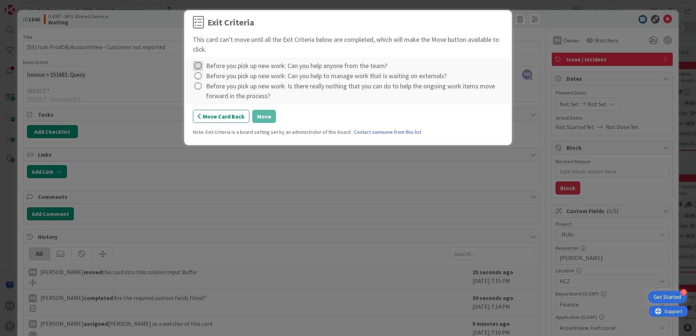
click at [197, 65] on icon at bounding box center [198, 66] width 10 height 10
click at [214, 81] on link "Complete" at bounding box center [238, 80] width 91 height 11
click at [199, 75] on icon at bounding box center [198, 76] width 10 height 10
click at [210, 90] on link "Complete" at bounding box center [238, 91] width 91 height 11
click at [199, 89] on icon at bounding box center [198, 86] width 10 height 10
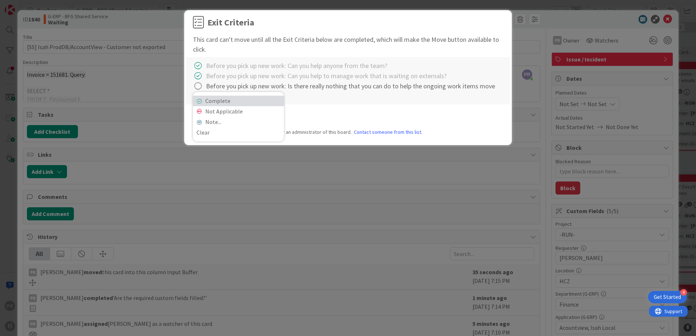
click at [209, 99] on link "Complete" at bounding box center [238, 101] width 91 height 11
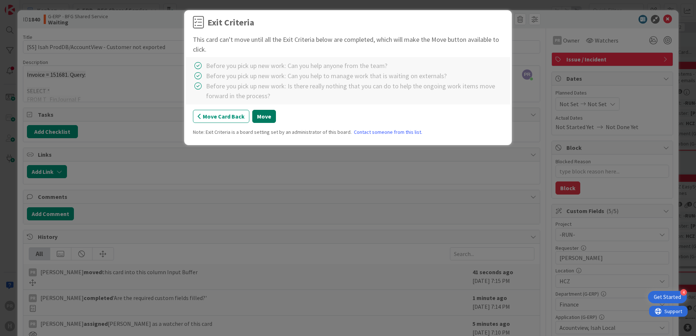
click at [261, 119] on button "Move" at bounding box center [264, 116] width 24 height 13
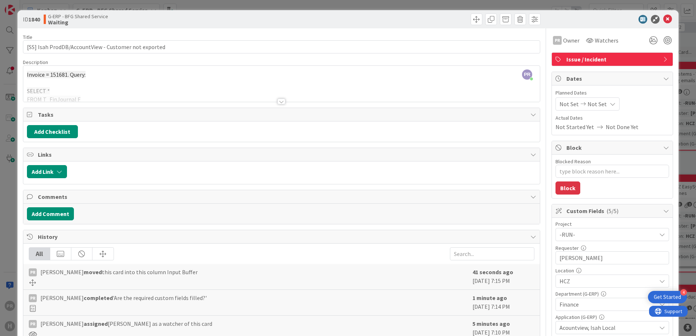
type textarea "x"
click at [663, 19] on icon at bounding box center [667, 19] width 9 height 9
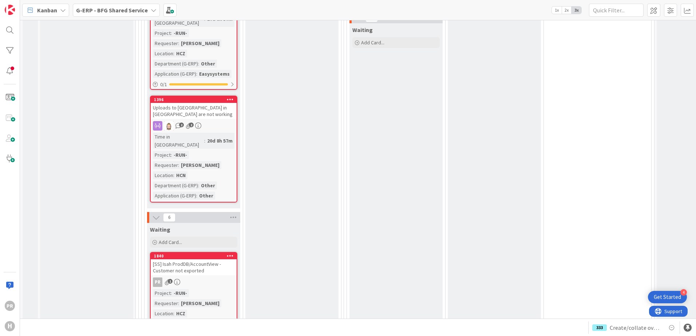
scroll to position [2804, 0]
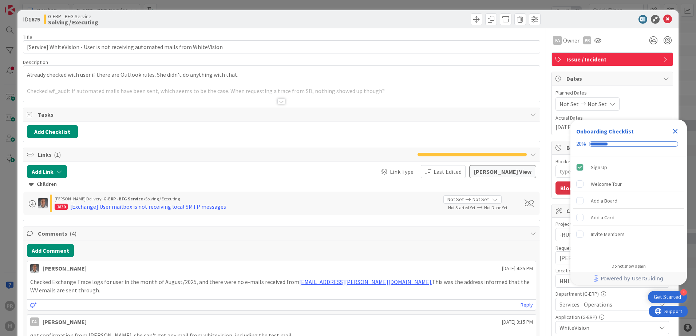
click at [278, 103] on div at bounding box center [281, 102] width 8 height 6
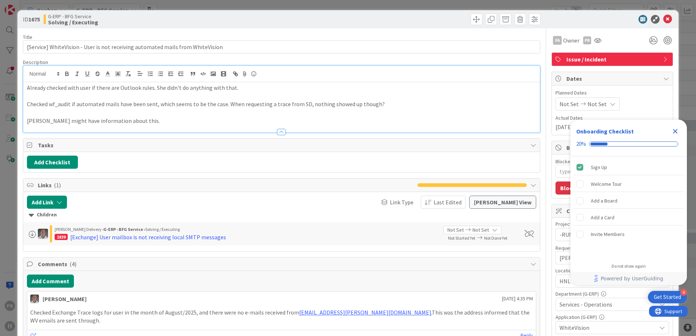
click at [674, 130] on icon "Close Checklist" at bounding box center [675, 131] width 5 height 5
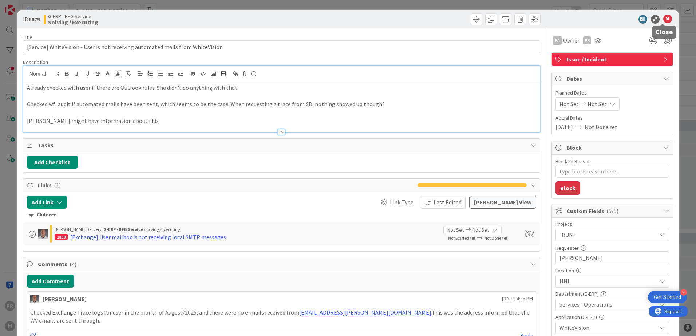
click at [663, 19] on icon at bounding box center [667, 19] width 9 height 9
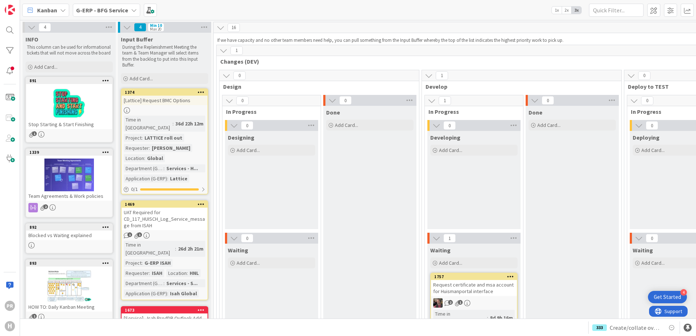
click at [99, 12] on b "G-ERP - BFG Service" at bounding box center [102, 10] width 52 height 7
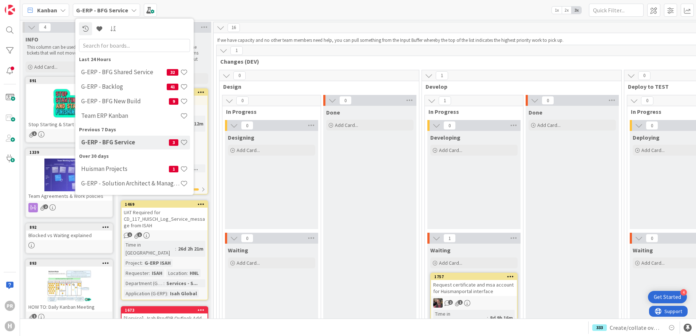
click at [124, 141] on h4 "G-ERP - BFG Service" at bounding box center [125, 142] width 88 height 7
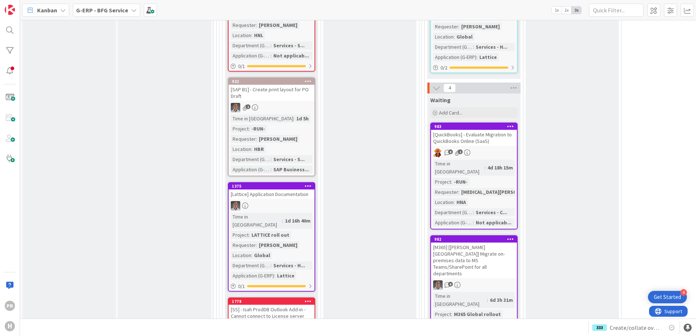
scroll to position [765, 0]
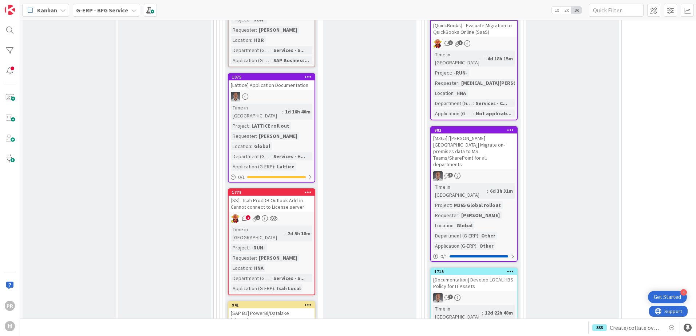
click at [291, 198] on div "[SS] - Isah ProdDB Outlook Add-in - Cannot connect to License server" at bounding box center [272, 204] width 86 height 16
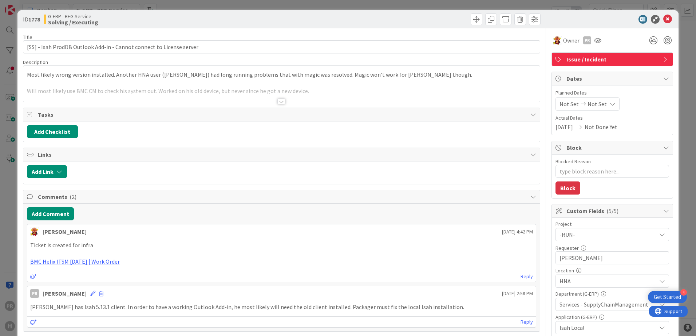
type textarea "x"
click at [281, 101] on div at bounding box center [281, 102] width 8 height 6
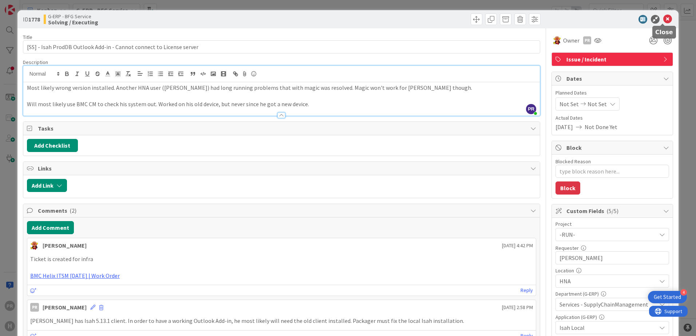
click at [663, 20] on icon at bounding box center [667, 19] width 9 height 9
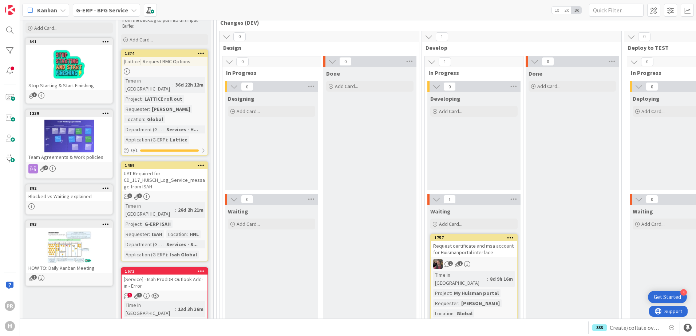
scroll to position [14, 0]
